Goal: Information Seeking & Learning: Learn about a topic

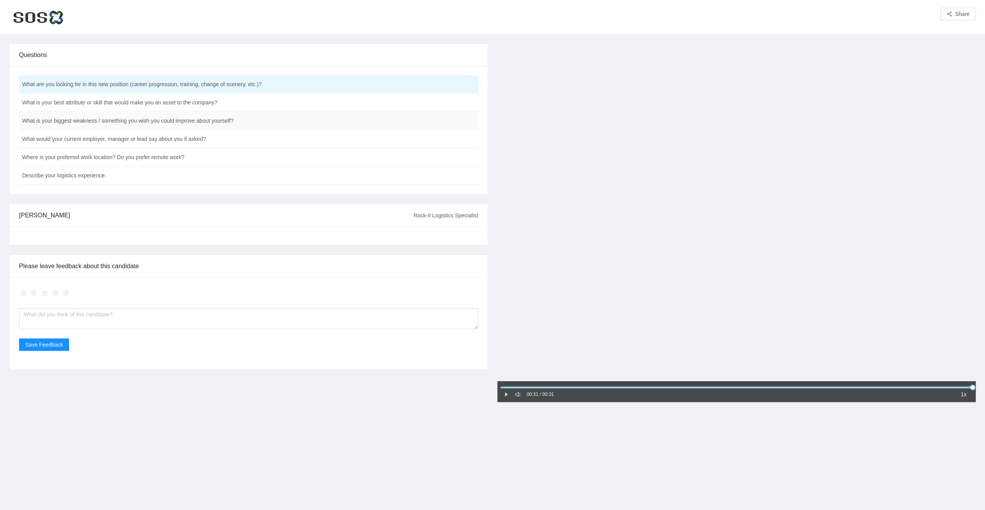
click at [106, 121] on td "What is your biggest weakness / something you wish you could improve about your…" at bounding box center [229, 121] width 421 height 18
click at [109, 139] on td "What would your current employer, manager or lead say about you if asked?" at bounding box center [229, 139] width 421 height 18
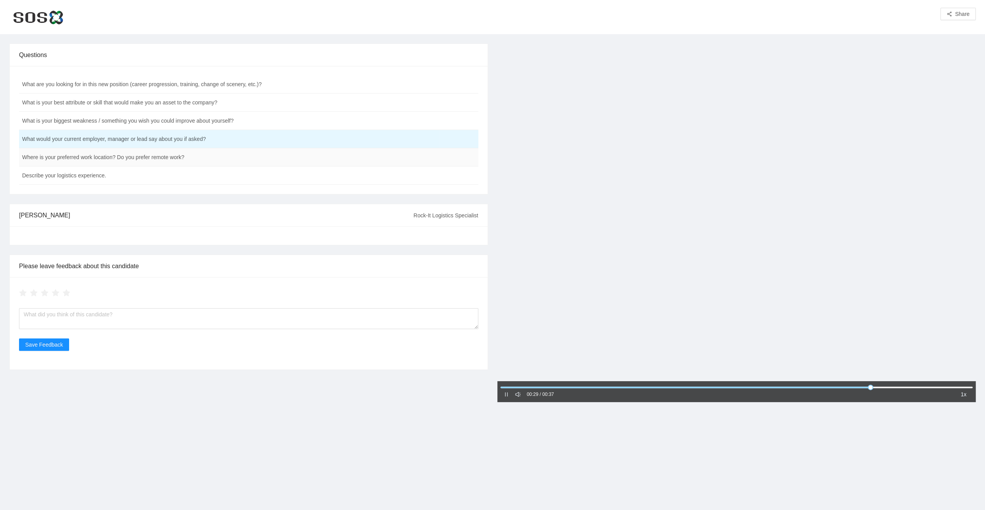
click at [115, 159] on td "Where is your preferred work location? Do you prefer remote work?" at bounding box center [229, 157] width 421 height 18
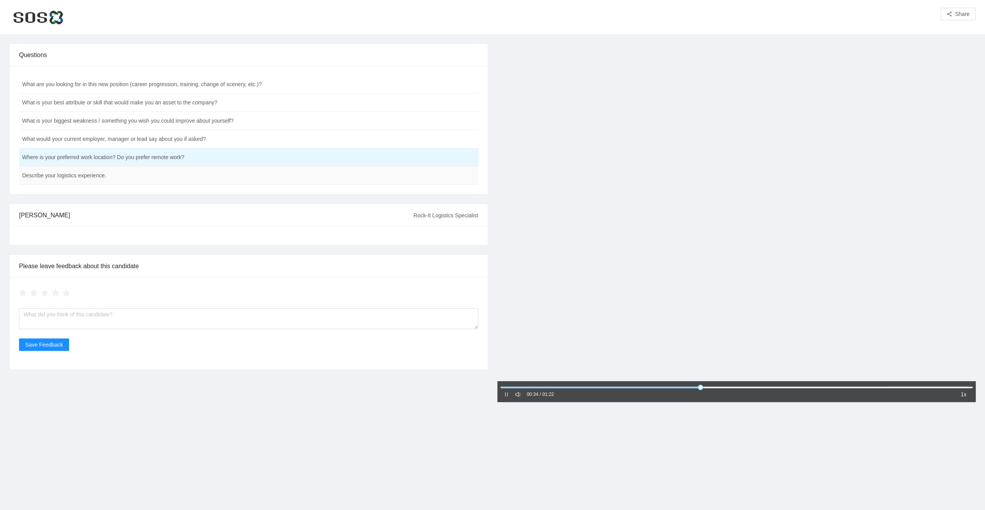
click at [113, 172] on td "Describe your logistics experience." at bounding box center [229, 176] width 421 height 18
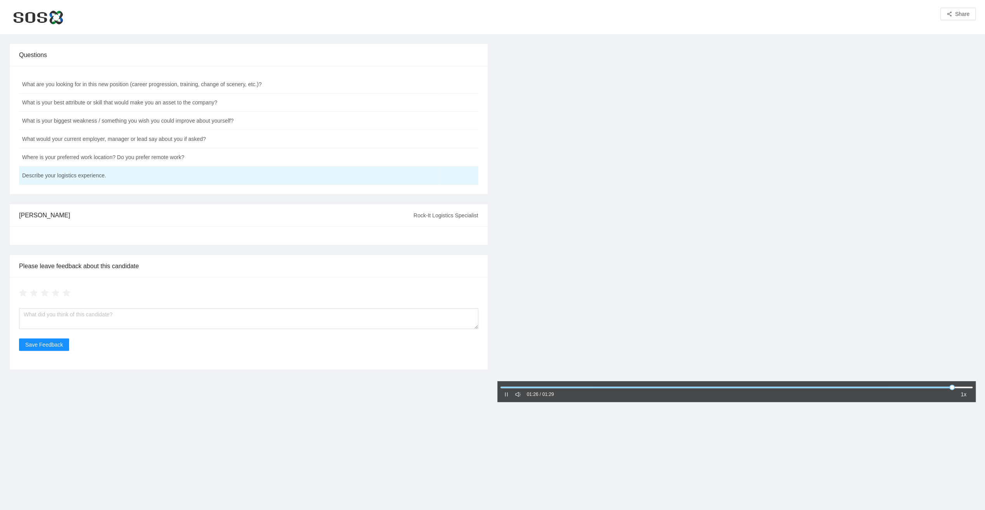
click at [507, 395] on icon "pause" at bounding box center [506, 394] width 5 height 5
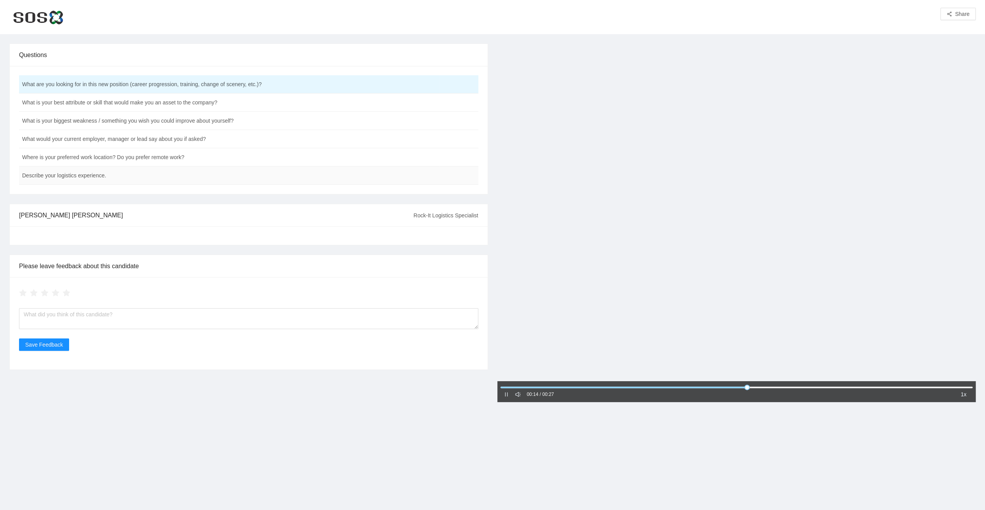
click at [74, 177] on td "Describe your logistics experience." at bounding box center [229, 176] width 421 height 18
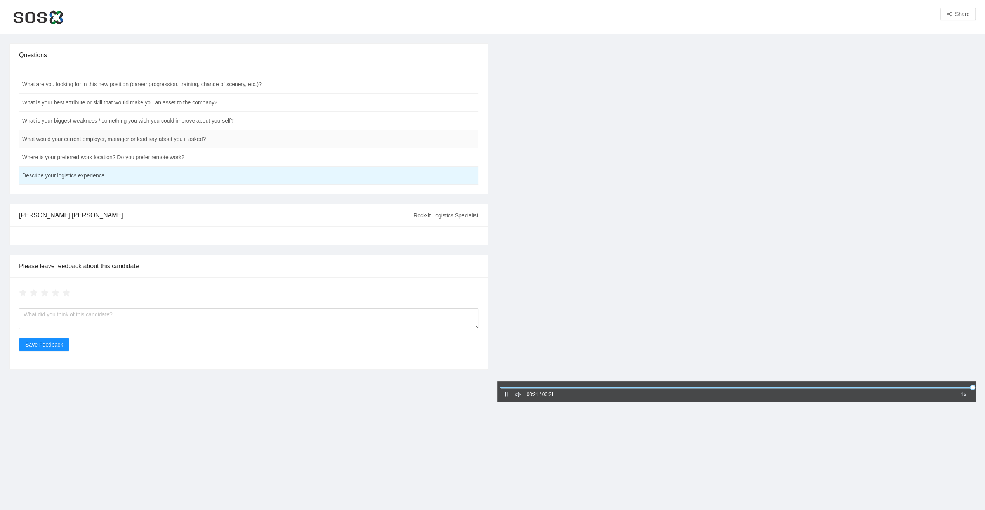
click at [131, 138] on td "What would your current employer, manager or lead say about you if asked?" at bounding box center [229, 139] width 421 height 18
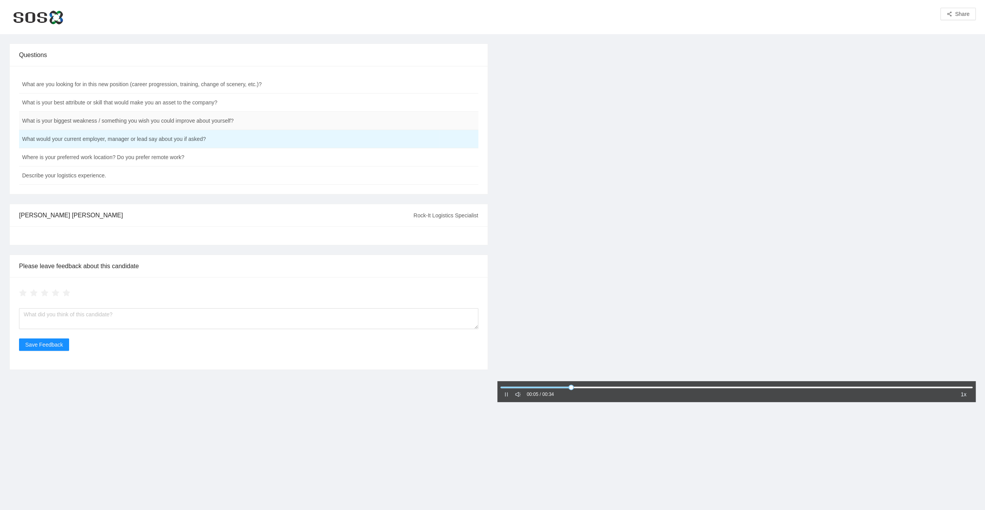
click at [127, 120] on td "What is your biggest weakness / something you wish you could improve about your…" at bounding box center [229, 121] width 421 height 18
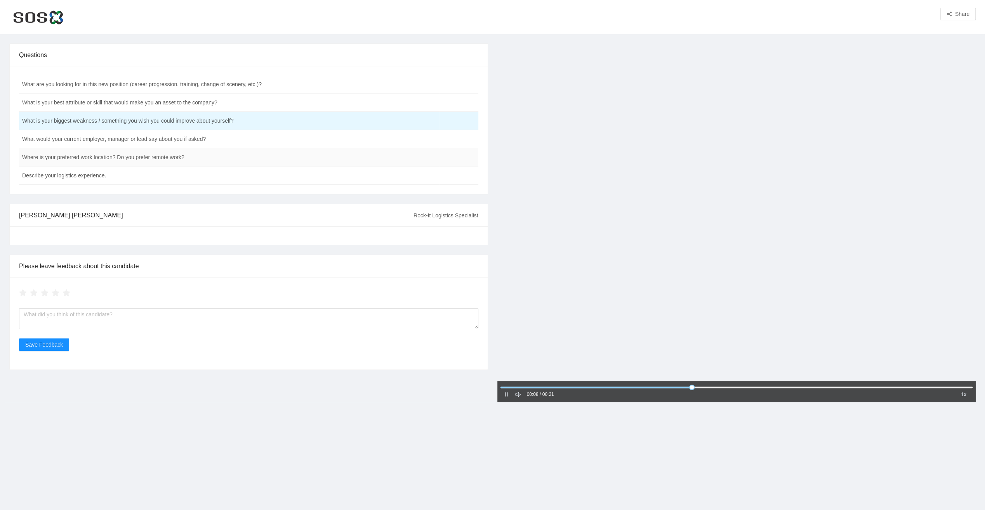
click at [117, 157] on td "Where is your preferred work location? Do you prefer remote work?" at bounding box center [229, 157] width 421 height 18
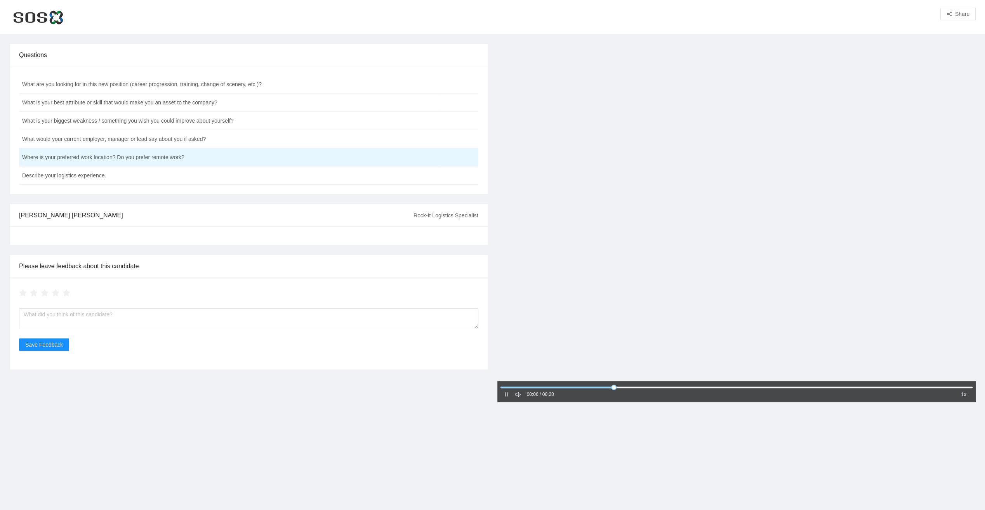
click at [507, 397] on icon "pause" at bounding box center [506, 394] width 5 height 5
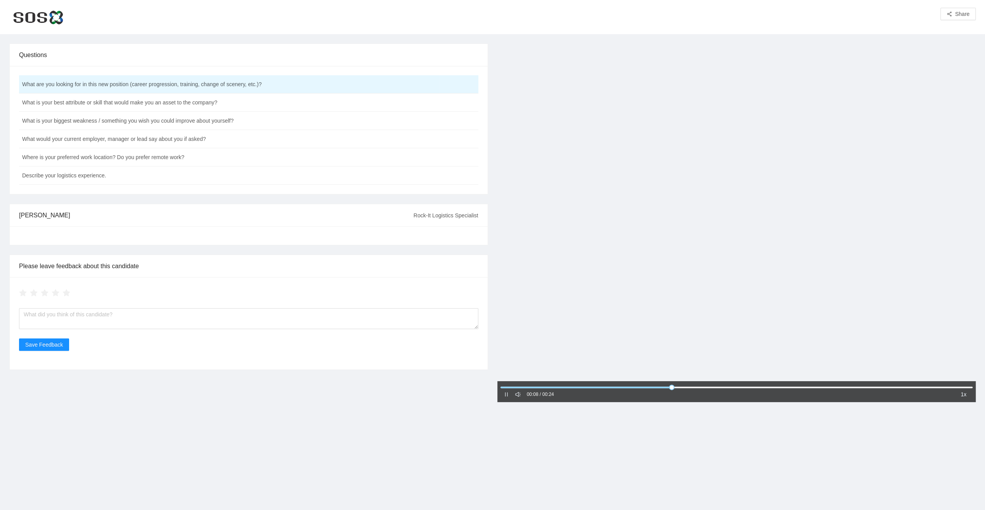
click at [507, 396] on icon "pause" at bounding box center [506, 394] width 5 height 5
